Goal: Information Seeking & Learning: Learn about a topic

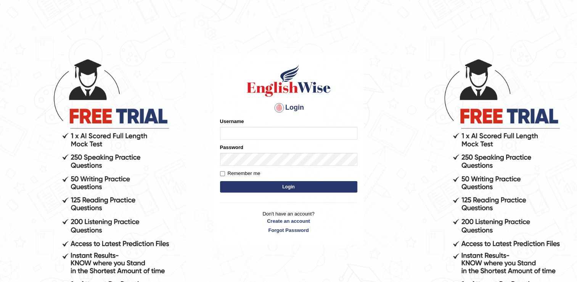
click at [336, 136] on input "Username" at bounding box center [288, 133] width 137 height 13
type input "0401461179"
click at [286, 187] on button "Login" at bounding box center [288, 186] width 137 height 11
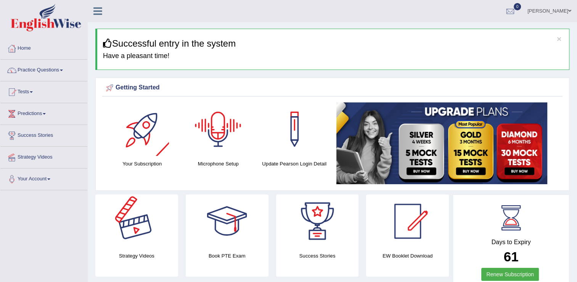
click at [138, 219] on div at bounding box center [136, 220] width 53 height 53
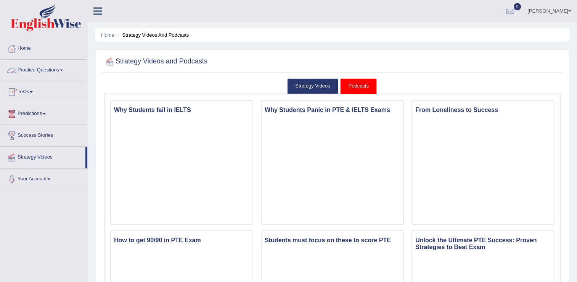
click at [36, 71] on link "Practice Questions" at bounding box center [43, 69] width 87 height 19
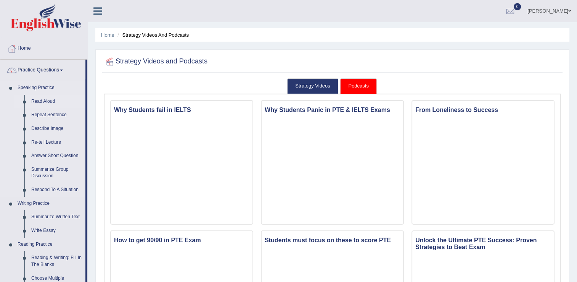
click at [39, 100] on link "Read Aloud" at bounding box center [57, 102] width 58 height 14
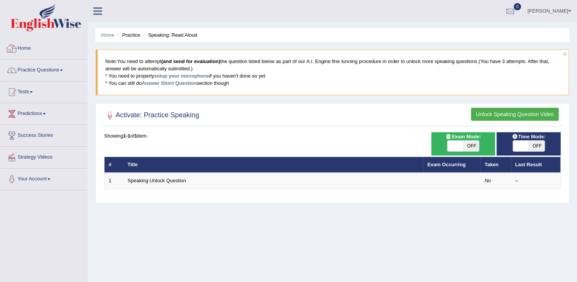
click at [39, 48] on link "Home" at bounding box center [43, 47] width 87 height 19
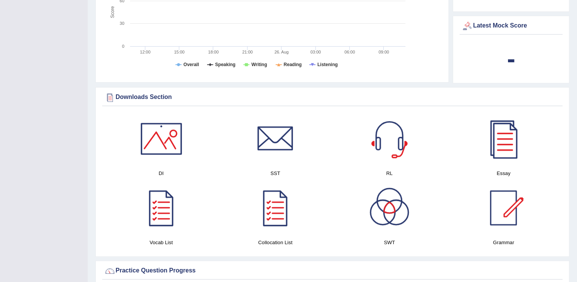
scroll to position [303, 0]
